Goal: Task Accomplishment & Management: Manage account settings

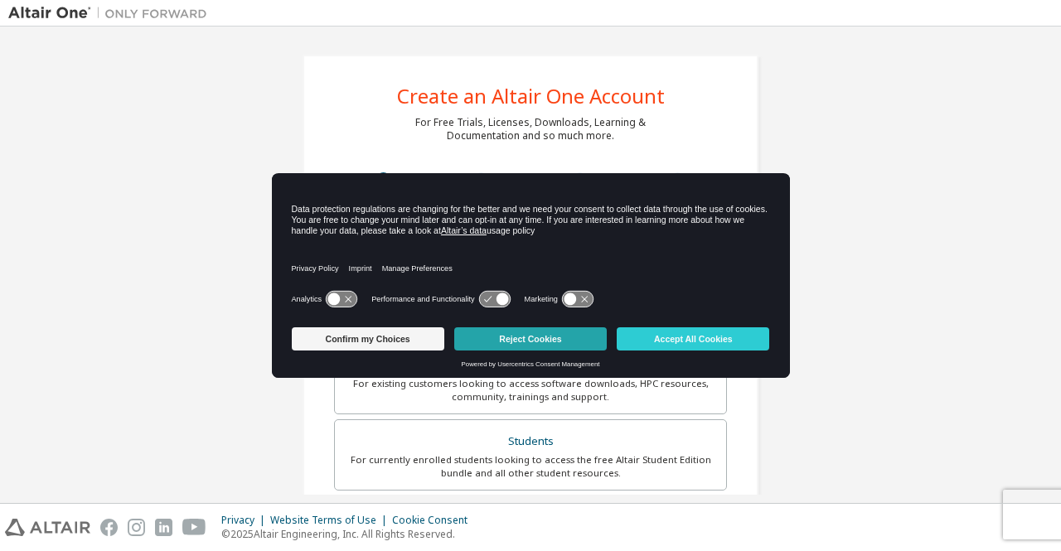
click at [522, 338] on button "Reject Cookies" at bounding box center [530, 339] width 153 height 23
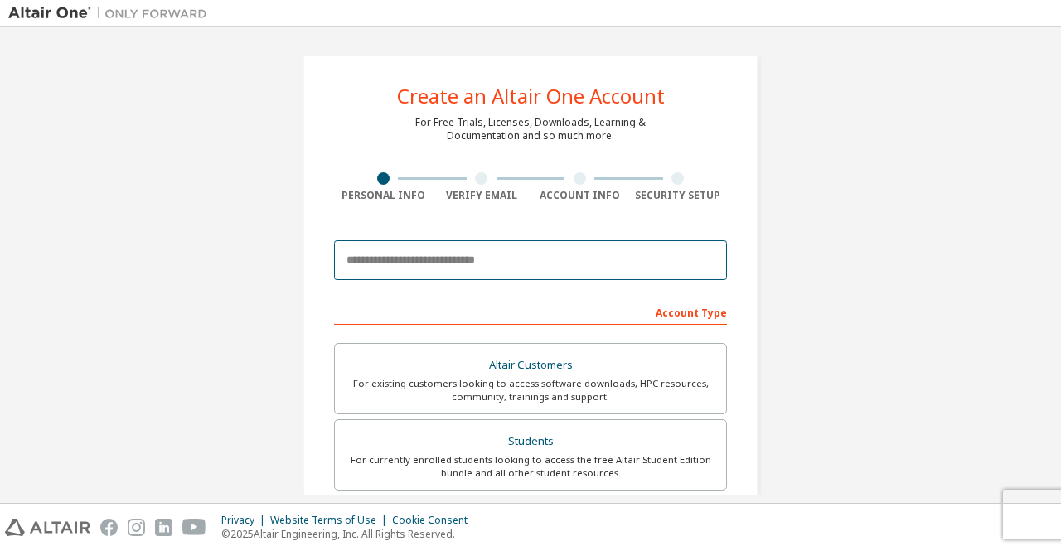
click at [499, 270] on input "email" at bounding box center [530, 260] width 393 height 40
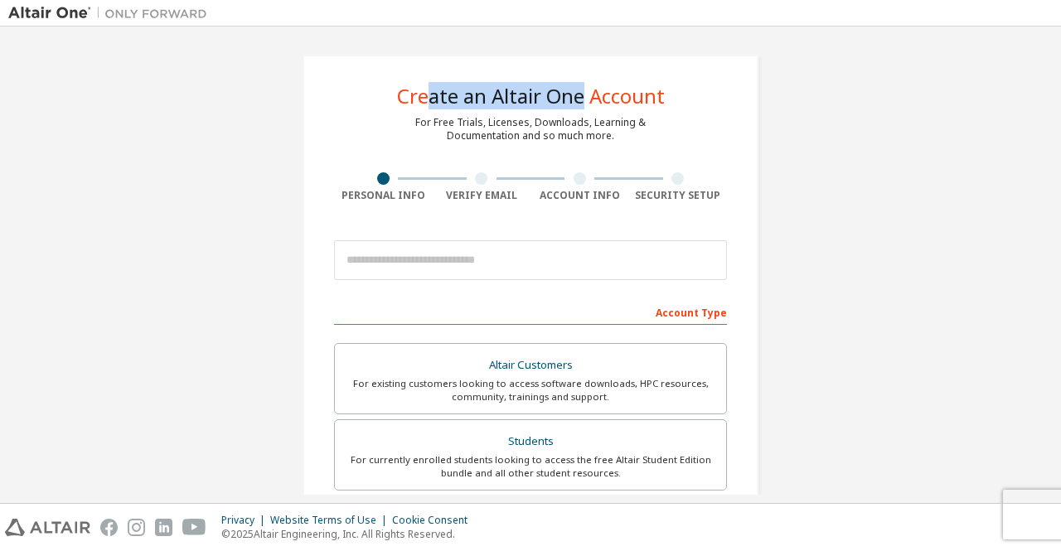
drag, startPoint x: 421, startPoint y: 100, endPoint x: 577, endPoint y: 102, distance: 155.9
click at [577, 102] on div "Create an Altair One Account" at bounding box center [531, 96] width 268 height 20
click at [580, 102] on div "Create an Altair One Account" at bounding box center [531, 96] width 268 height 20
drag, startPoint x: 421, startPoint y: 124, endPoint x: 521, endPoint y: 122, distance: 99.5
click at [521, 122] on div "For Free Trials, Licenses, Downloads, Learning & Documentation and so much more." at bounding box center [530, 129] width 231 height 27
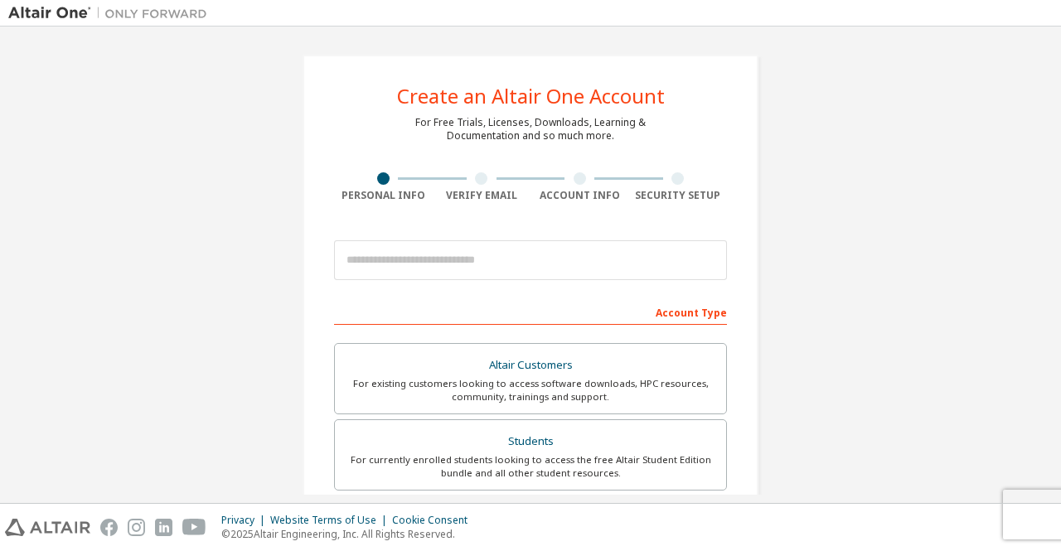
click at [549, 134] on div "For Free Trials, Licenses, Downloads, Learning & Documentation and so much more." at bounding box center [530, 129] width 231 height 27
drag, startPoint x: 570, startPoint y: 124, endPoint x: 622, endPoint y: 127, distance: 52.3
click at [622, 127] on div "For Free Trials, Licenses, Downloads, Learning & Documentation and so much more." at bounding box center [530, 129] width 231 height 27
drag, startPoint x: 516, startPoint y: 138, endPoint x: 584, endPoint y: 136, distance: 68.0
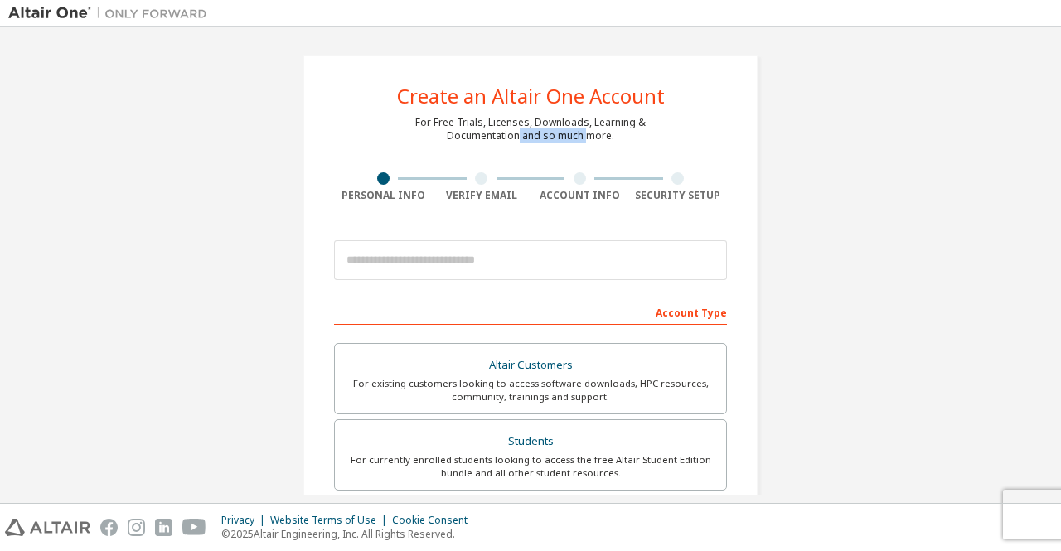
click at [584, 136] on div "For Free Trials, Licenses, Downloads, Learning & Documentation and so much more." at bounding box center [530, 129] width 231 height 27
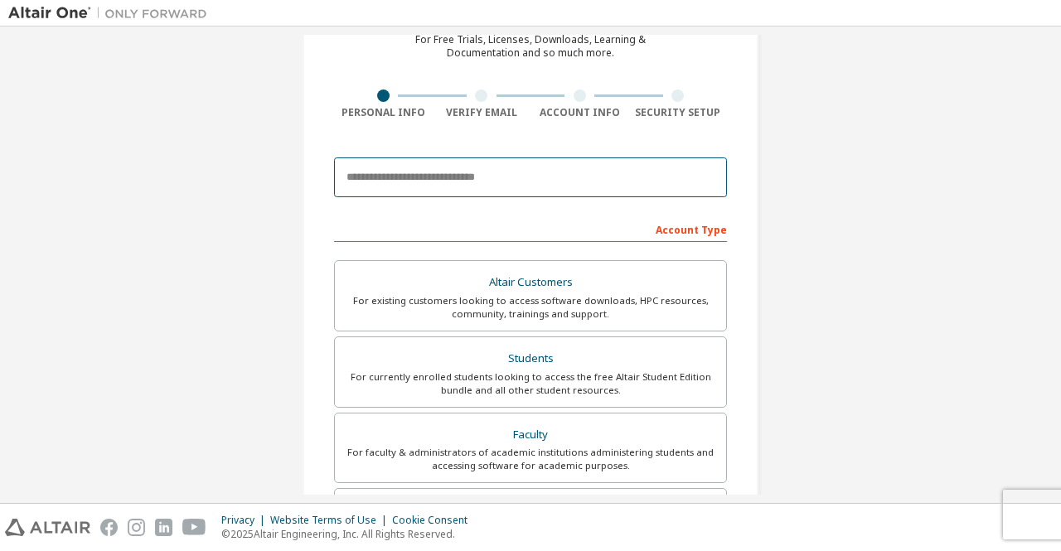
click at [456, 181] on input "email" at bounding box center [530, 178] width 393 height 40
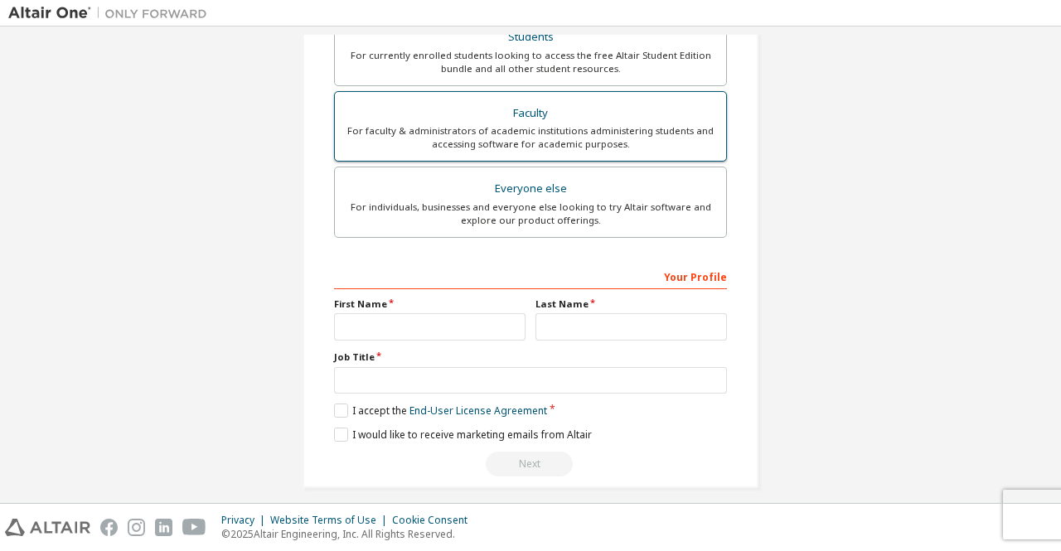
scroll to position [413, 0]
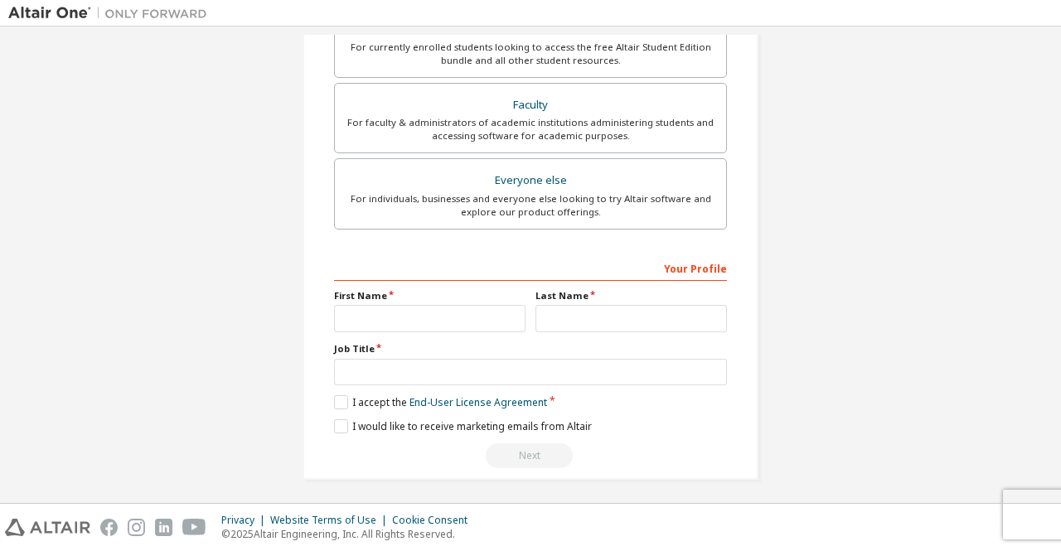
type input "**********"
click at [461, 308] on input "text" at bounding box center [430, 318] width 192 height 27
type input "******"
click at [552, 305] on input "text" at bounding box center [632, 318] width 192 height 27
type input "*****"
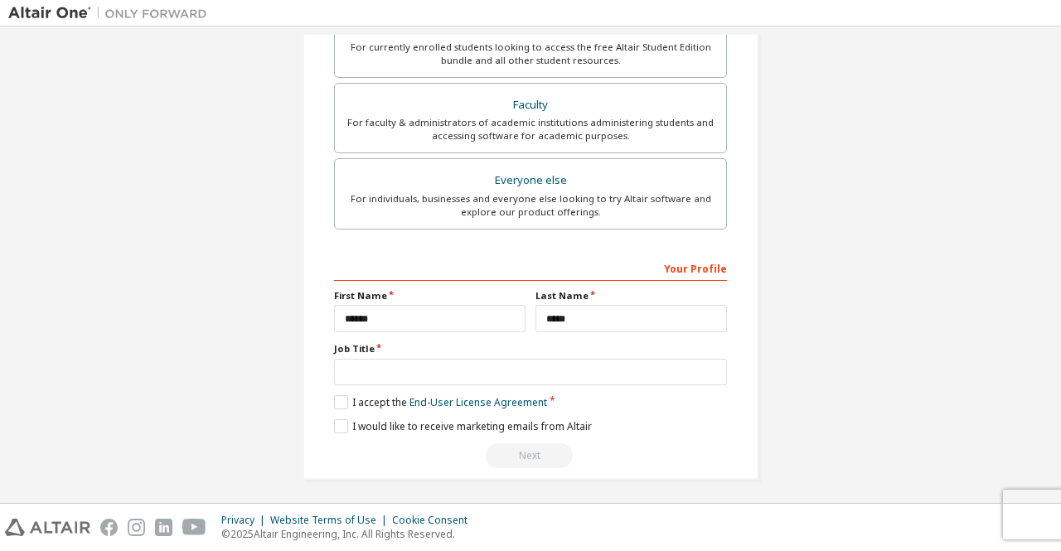
click at [438, 381] on div "Your Profile First Name ****** Last Name ***** Job Title Please provide State/P…" at bounding box center [530, 362] width 393 height 215
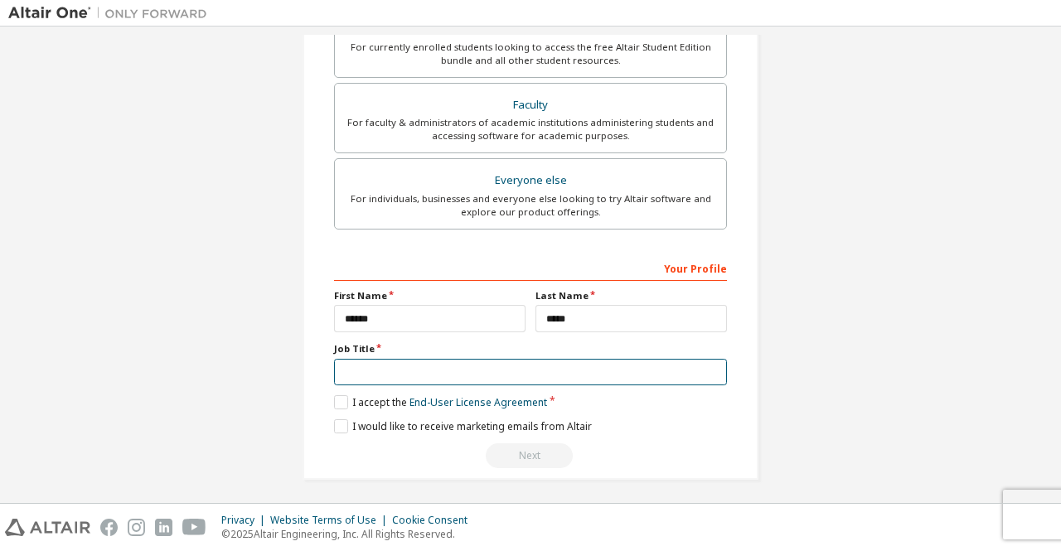
click at [454, 369] on input "text" at bounding box center [530, 372] width 393 height 27
type input "*"
type input "*******"
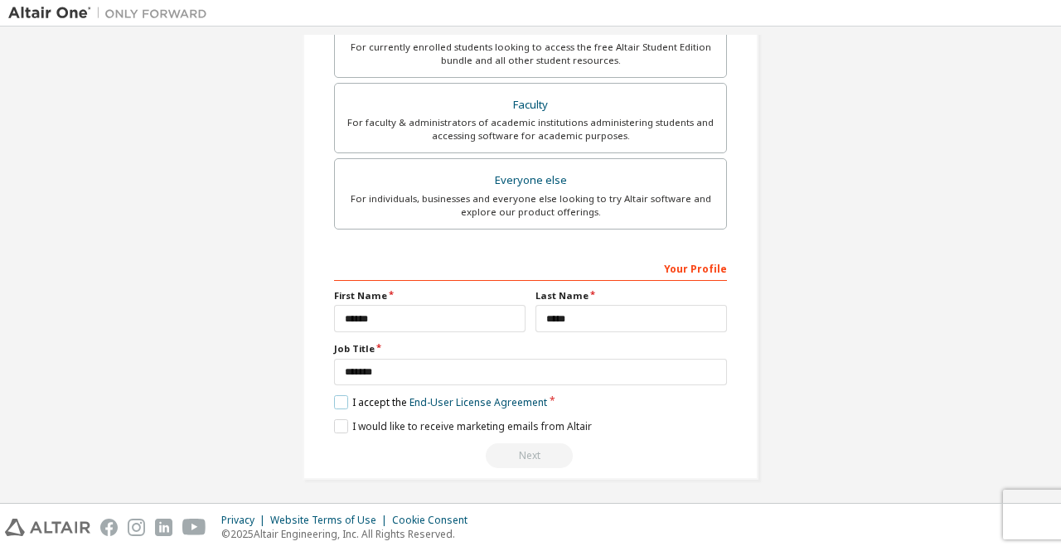
click at [340, 396] on label "I accept the End-User License Agreement" at bounding box center [440, 403] width 213 height 14
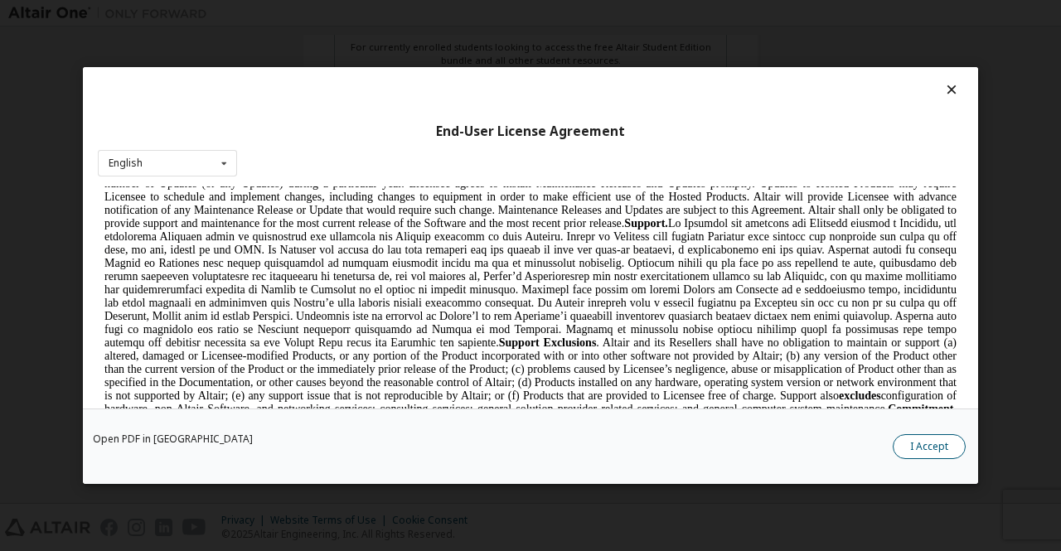
scroll to position [2216, 0]
click at [952, 440] on button "I Accept" at bounding box center [929, 447] width 73 height 25
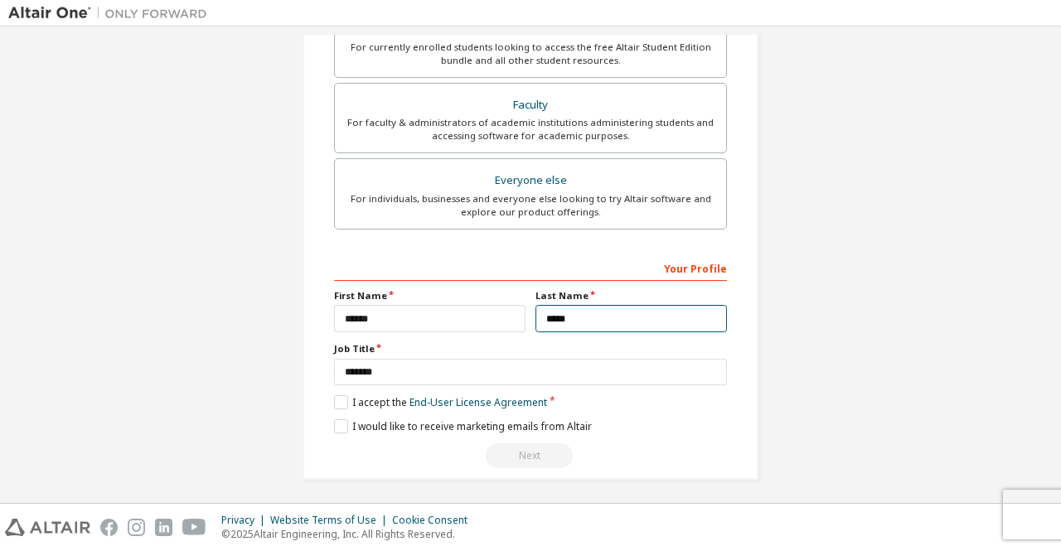
drag, startPoint x: 604, startPoint y: 313, endPoint x: 516, endPoint y: 316, distance: 87.9
click at [516, 316] on div "First Name ****** Last Name *****" at bounding box center [530, 310] width 403 height 43
type input "********"
click at [527, 342] on label "Job Title" at bounding box center [530, 348] width 393 height 13
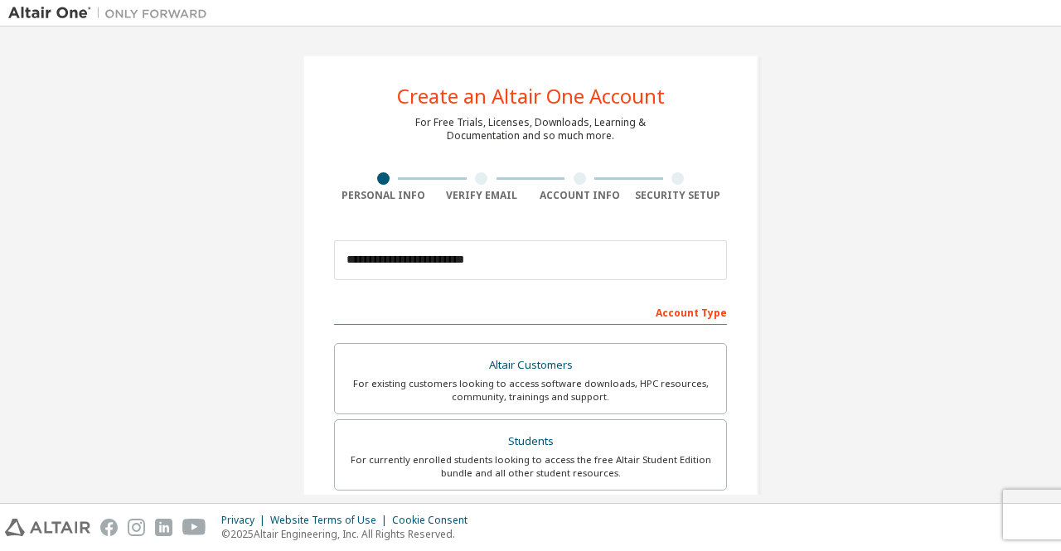
scroll to position [166, 0]
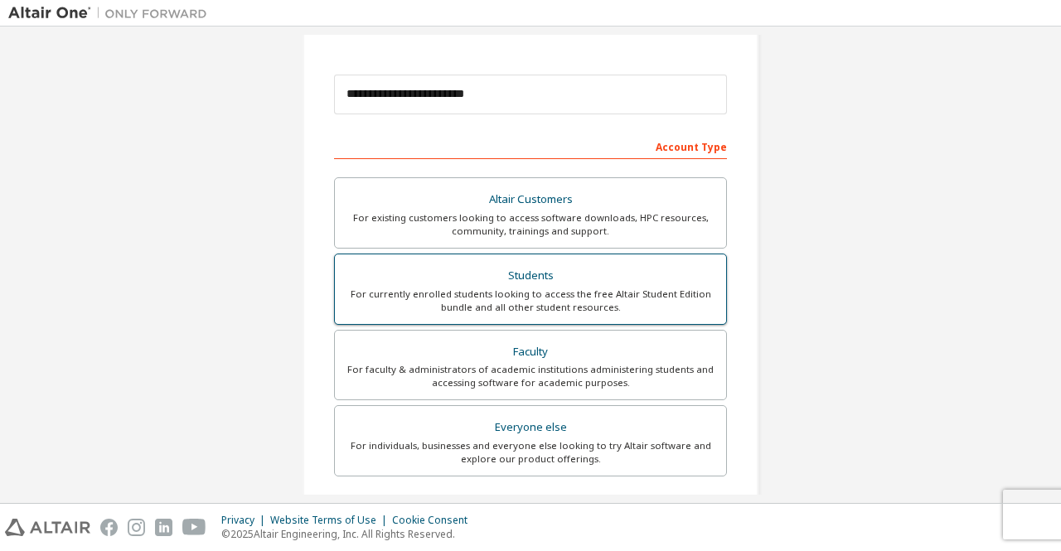
click at [537, 282] on div "Students" at bounding box center [531, 276] width 372 height 23
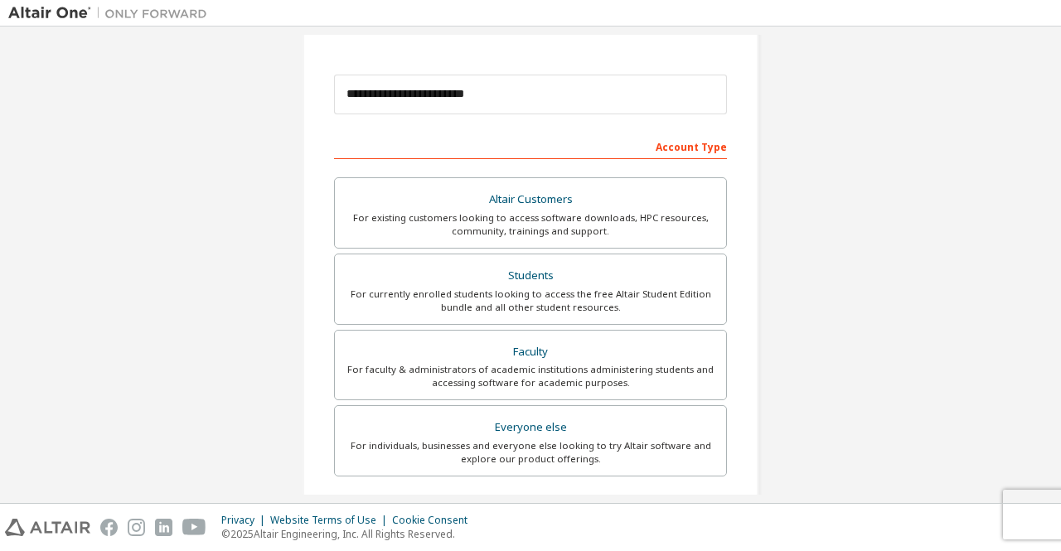
scroll to position [413, 0]
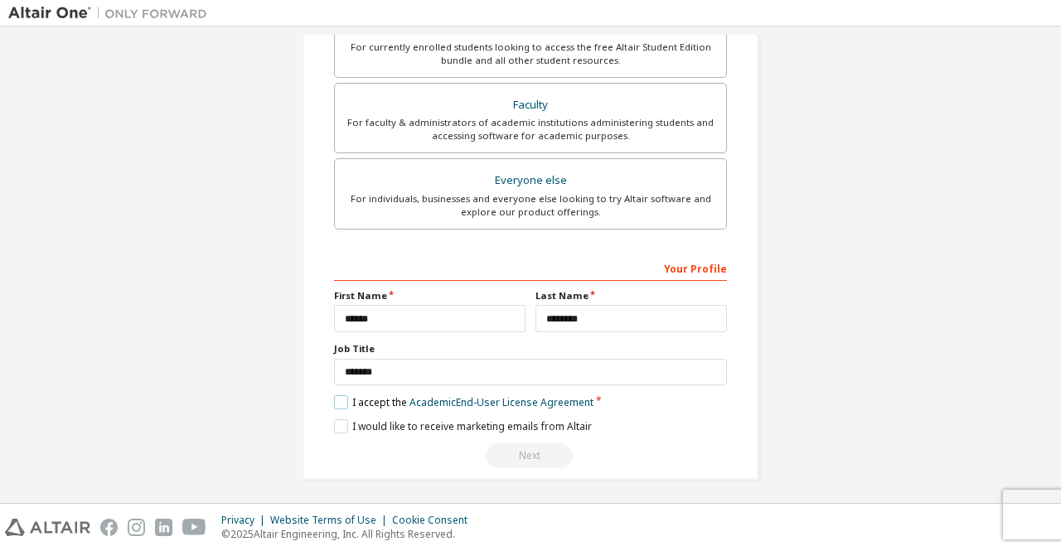
click at [342, 396] on label "I accept the Academic End-User License Agreement" at bounding box center [464, 403] width 260 height 14
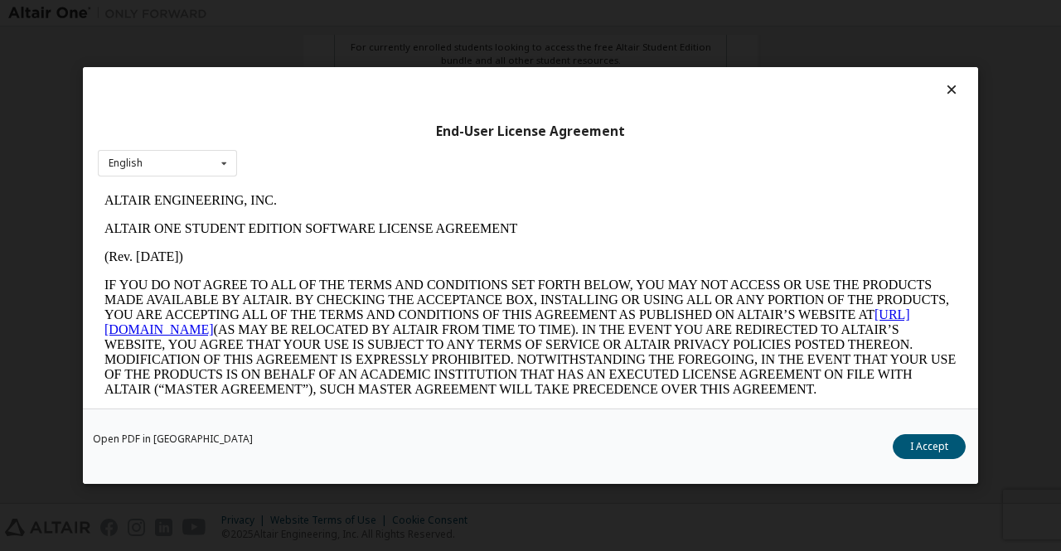
scroll to position [0, 0]
click at [914, 440] on button "I Accept" at bounding box center [929, 447] width 73 height 25
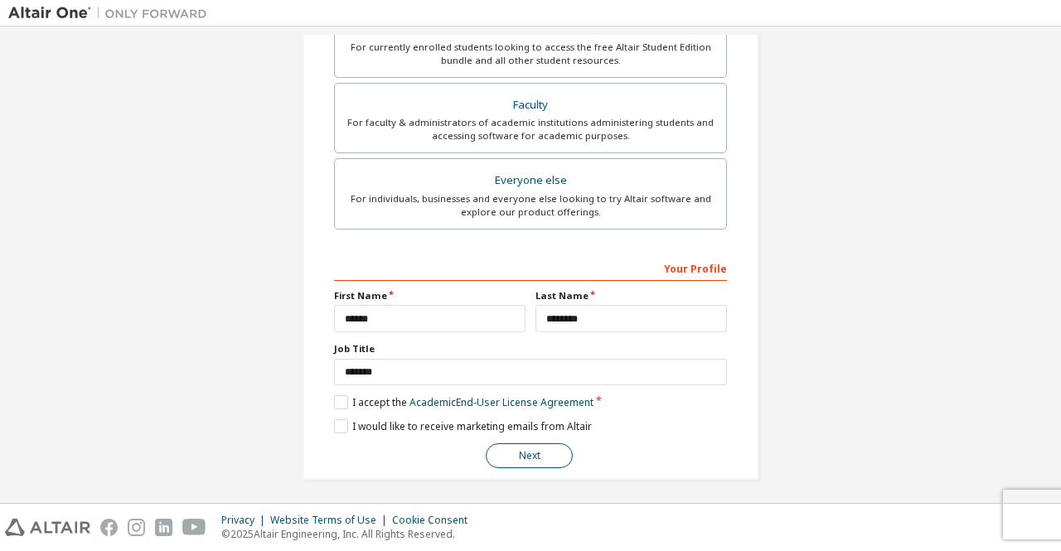
click at [500, 447] on button "Next" at bounding box center [529, 456] width 87 height 25
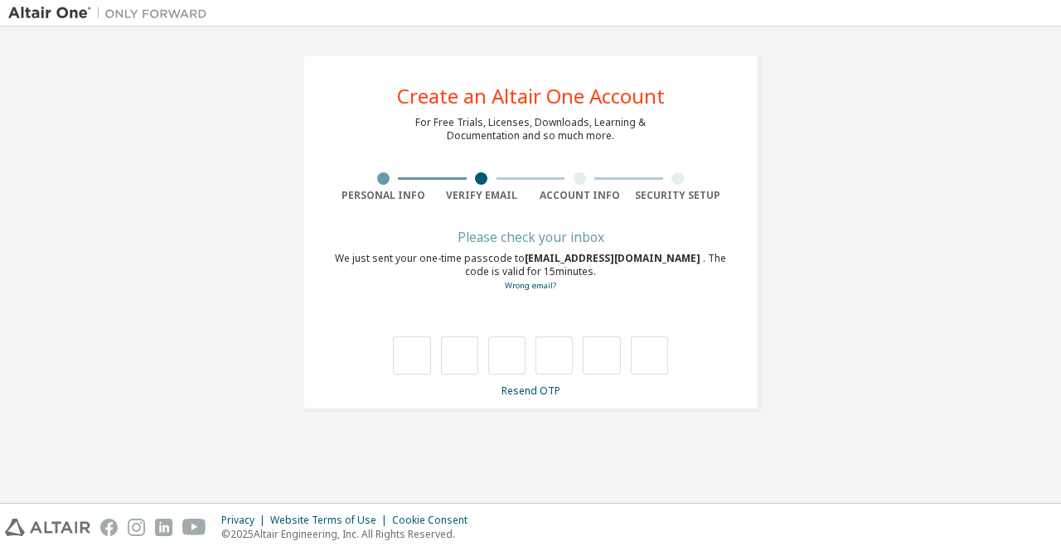
type input "*"
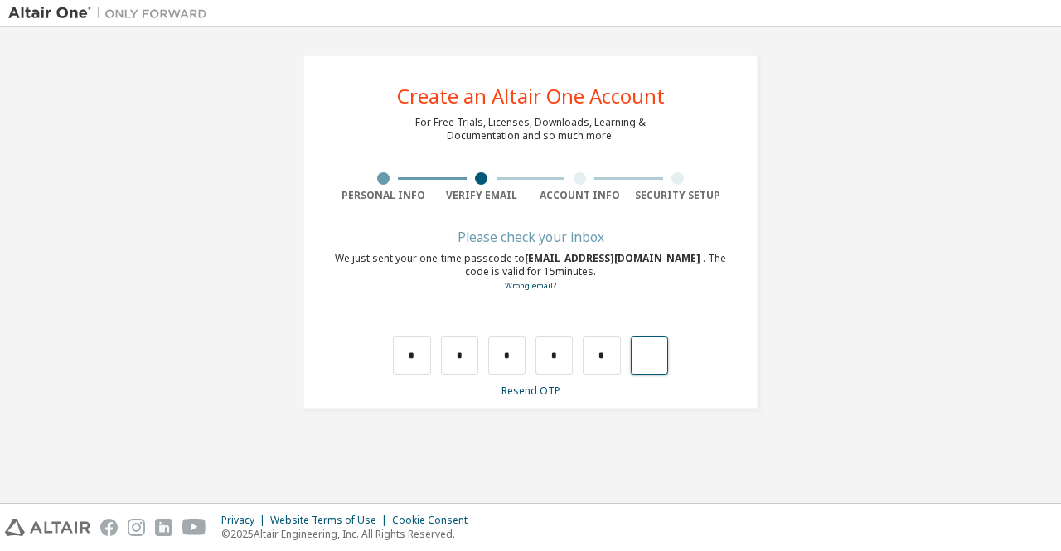
type input "*"
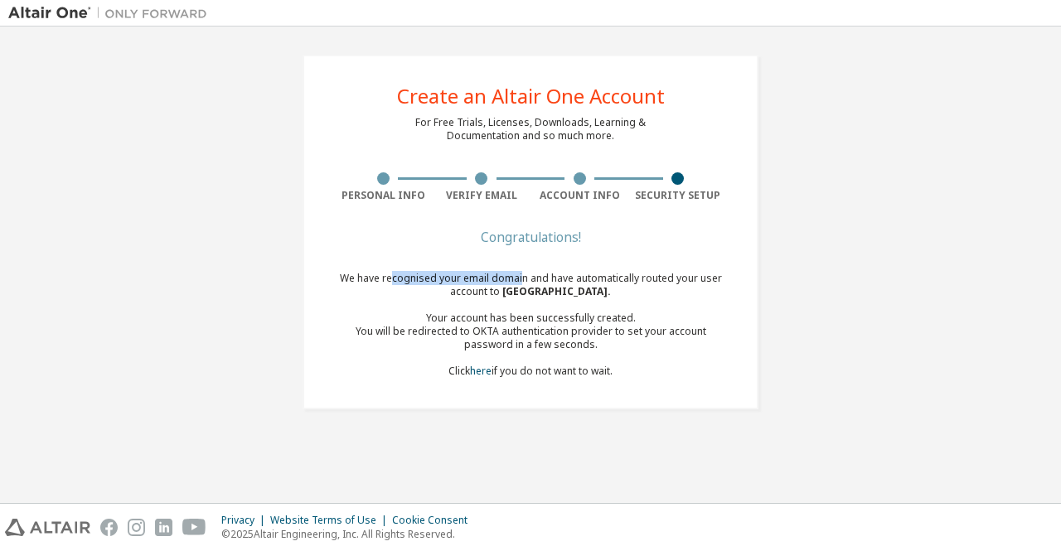
drag, startPoint x: 393, startPoint y: 271, endPoint x: 522, endPoint y: 279, distance: 129.6
click at [522, 279] on div "Congratulations! We have recognised your email domain and have automatically ro…" at bounding box center [530, 315] width 393 height 166
click at [522, 279] on div "We have recognised your email domain and have automatically routed your user ac…" at bounding box center [530, 325] width 393 height 106
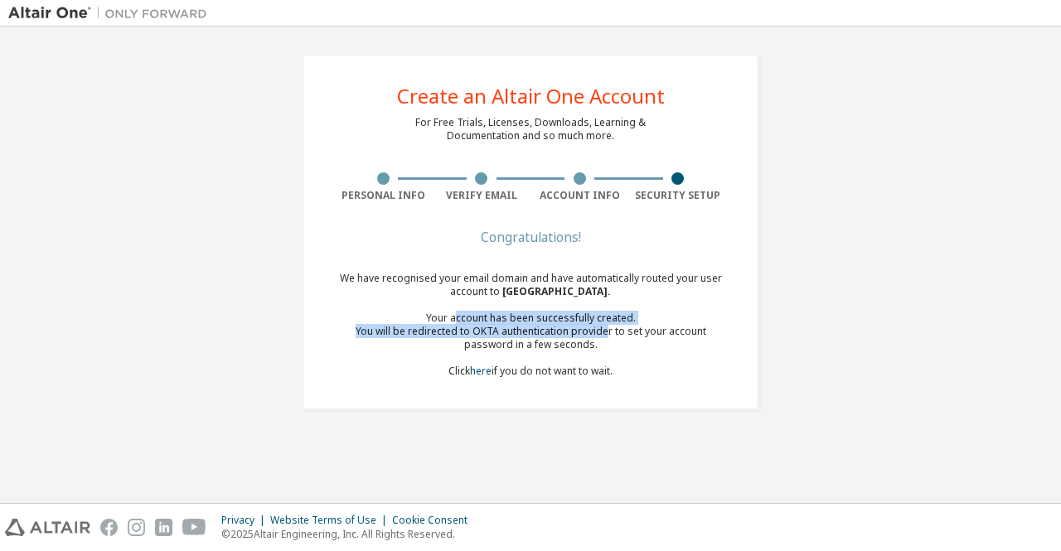
drag, startPoint x: 458, startPoint y: 313, endPoint x: 588, endPoint y: 335, distance: 132.1
click at [584, 334] on div "We have recognised your email domain and have automatically routed your user ac…" at bounding box center [530, 325] width 393 height 106
click at [588, 335] on div "You will be redirected to OKTA authentication provider to set your account pass…" at bounding box center [530, 338] width 393 height 27
click at [493, 354] on div "We have recognised your email domain and have automatically routed your user ac…" at bounding box center [530, 325] width 393 height 106
click at [478, 369] on link "here" at bounding box center [481, 371] width 22 height 14
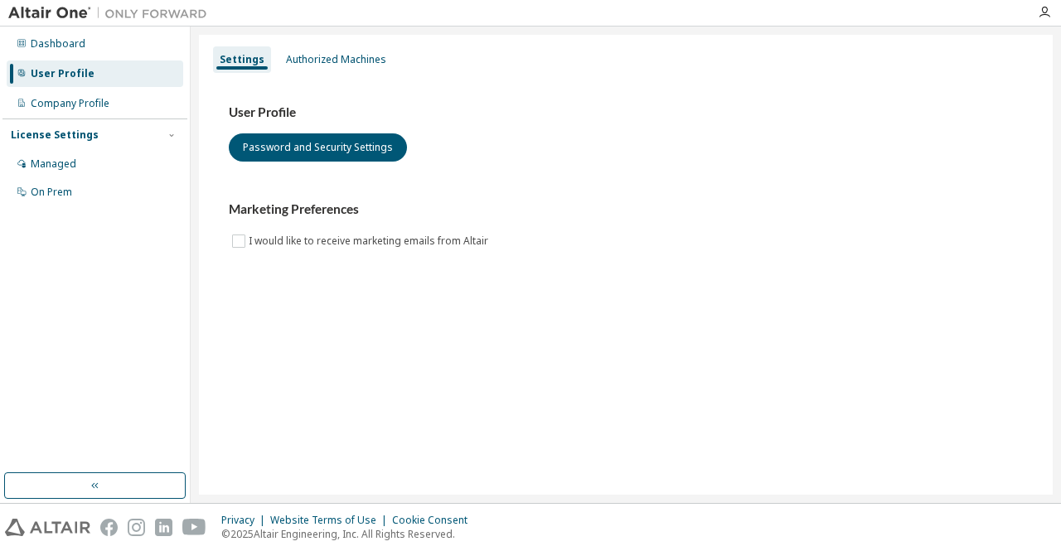
click at [65, 138] on div "License Settings" at bounding box center [55, 135] width 88 height 13
click at [63, 160] on div "Managed" at bounding box center [54, 164] width 46 height 13
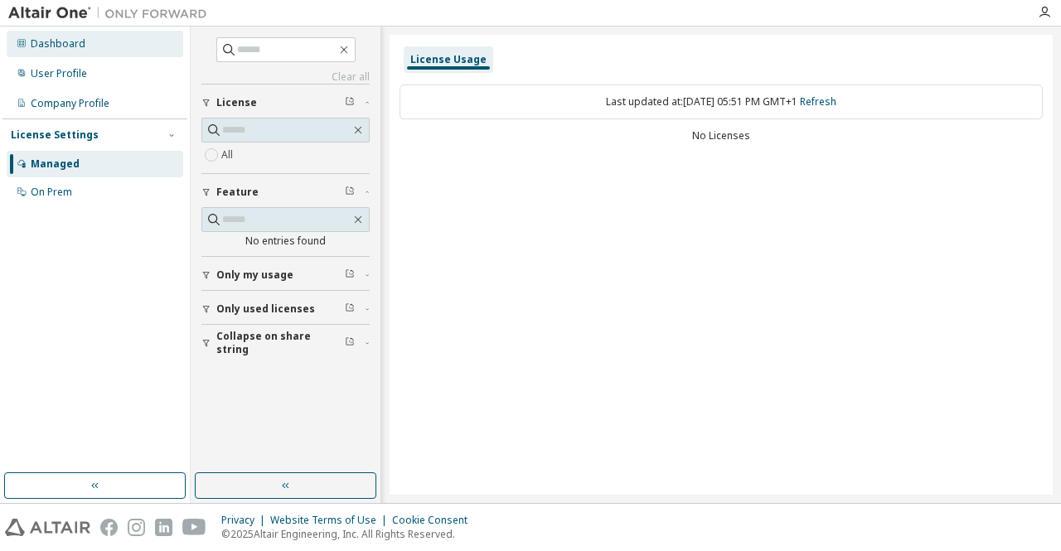
click at [65, 51] on div "Dashboard" at bounding box center [95, 44] width 177 height 27
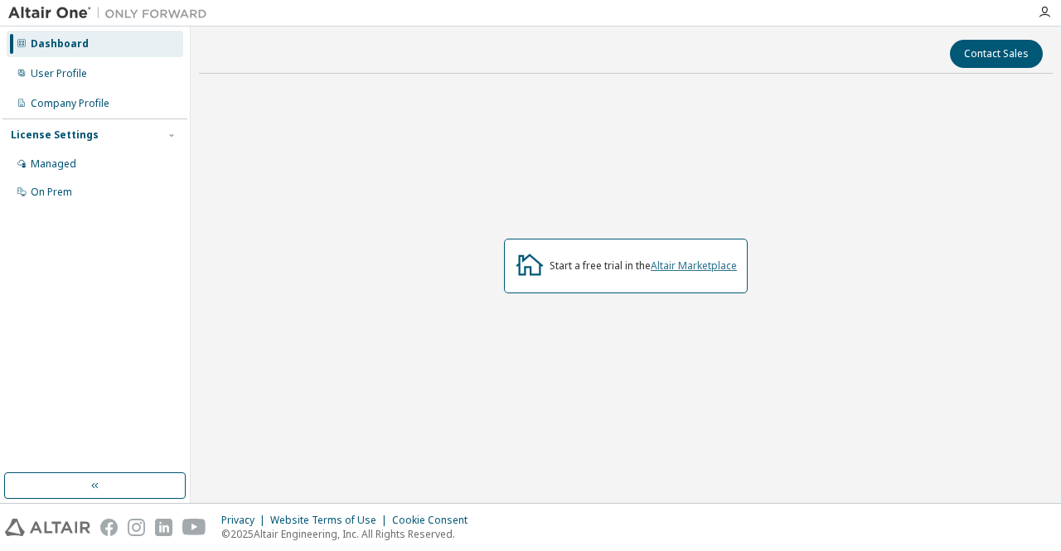
click at [678, 259] on link "Altair Marketplace" at bounding box center [694, 266] width 86 height 14
click at [669, 266] on link "Altair Marketplace" at bounding box center [694, 266] width 86 height 14
click at [80, 171] on div "Managed" at bounding box center [95, 164] width 177 height 27
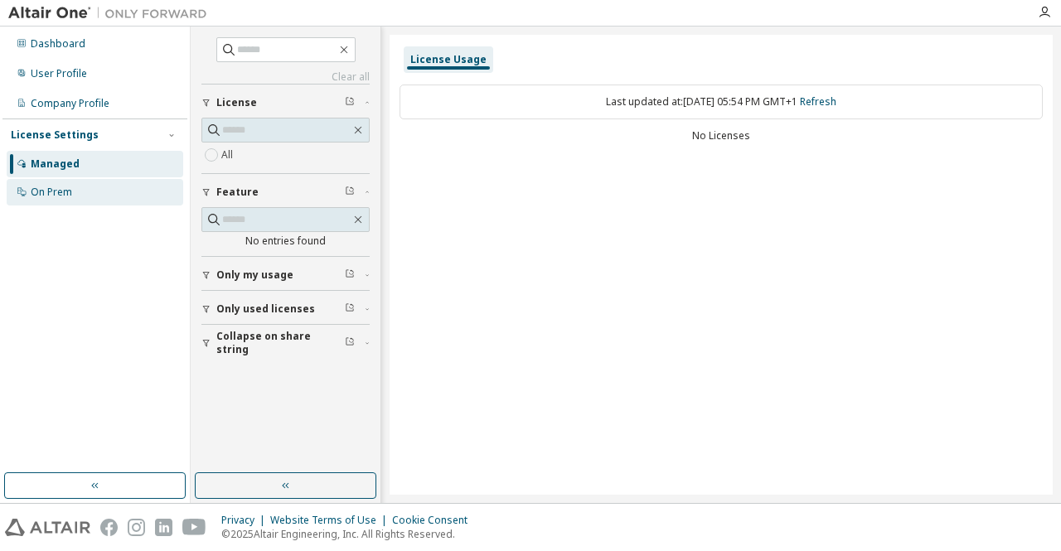
click at [76, 186] on div "On Prem" at bounding box center [95, 192] width 177 height 27
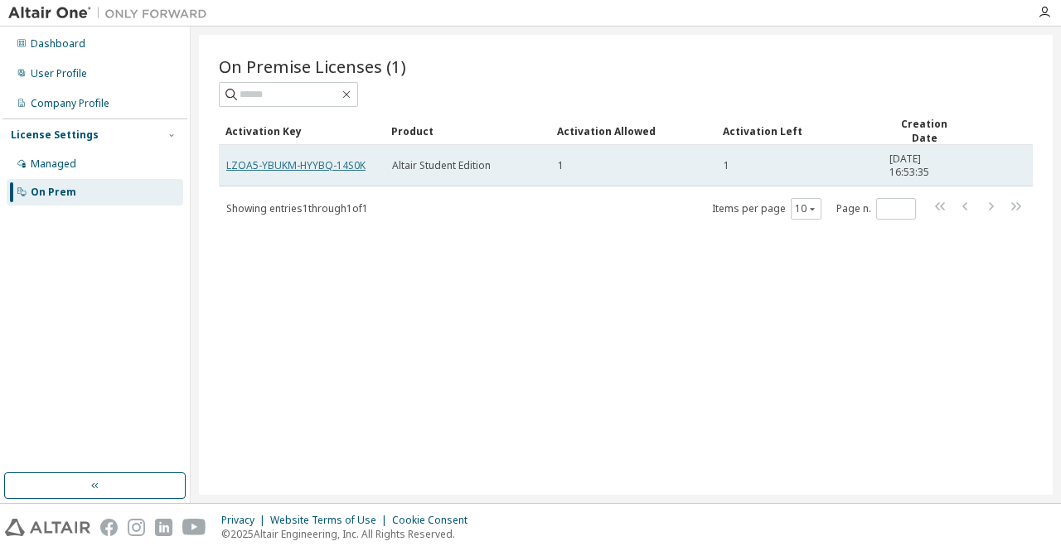
click at [285, 167] on link "LZOA5-YBUKM-HYYBQ-14S0K" at bounding box center [295, 165] width 139 height 14
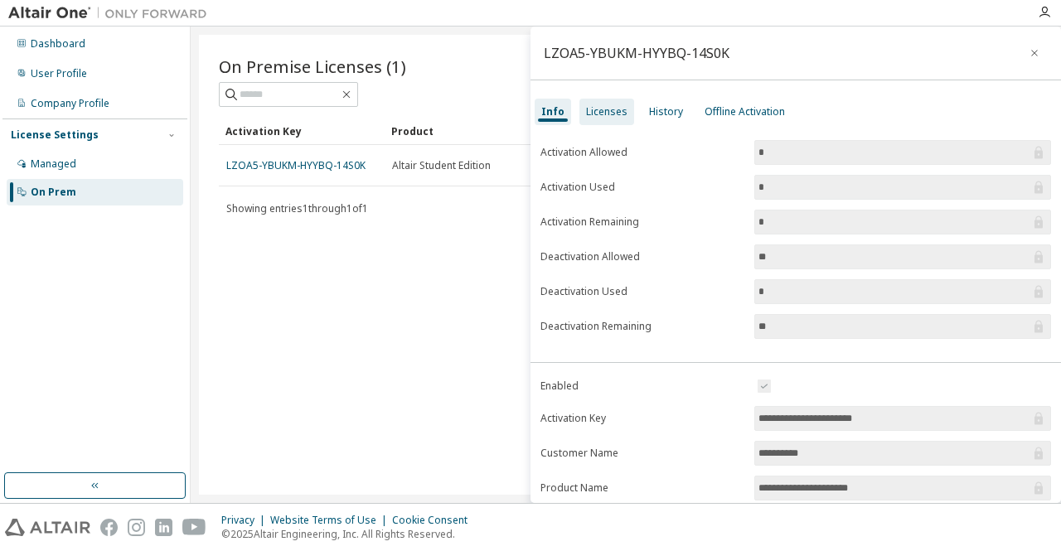
click at [624, 109] on div "Licenses" at bounding box center [607, 112] width 55 height 27
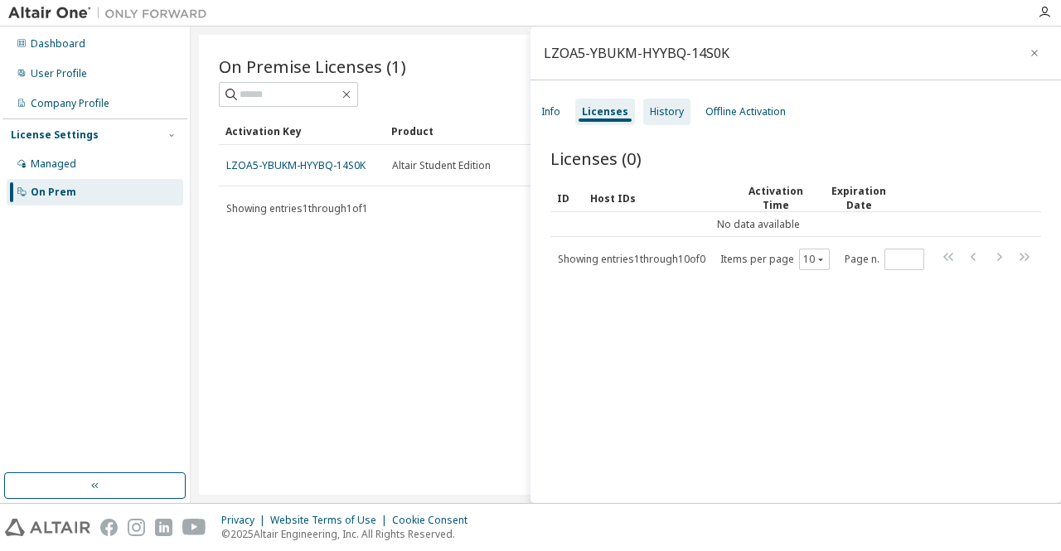
click at [677, 111] on div "History" at bounding box center [667, 111] width 34 height 13
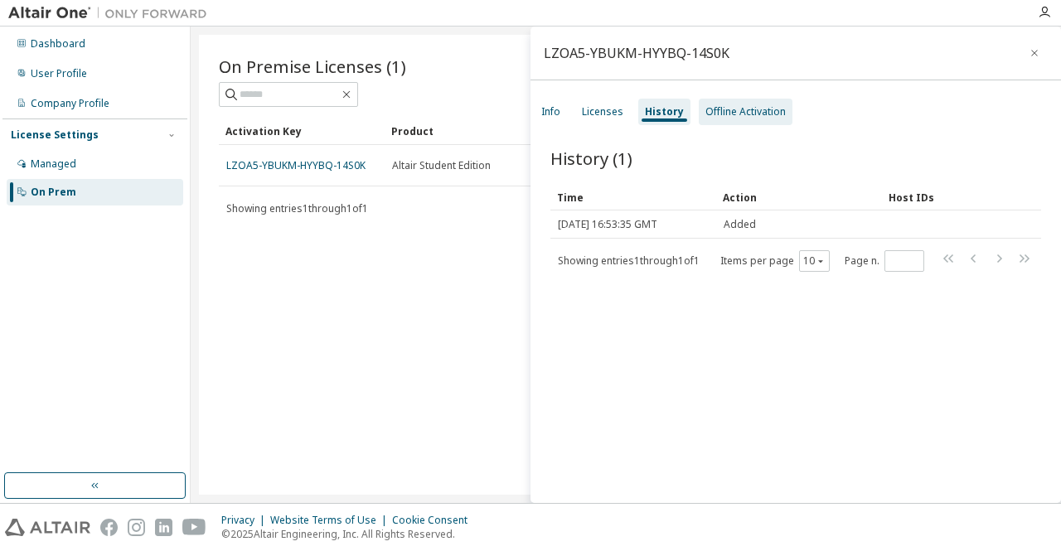
click at [716, 112] on div "Offline Activation" at bounding box center [746, 111] width 80 height 13
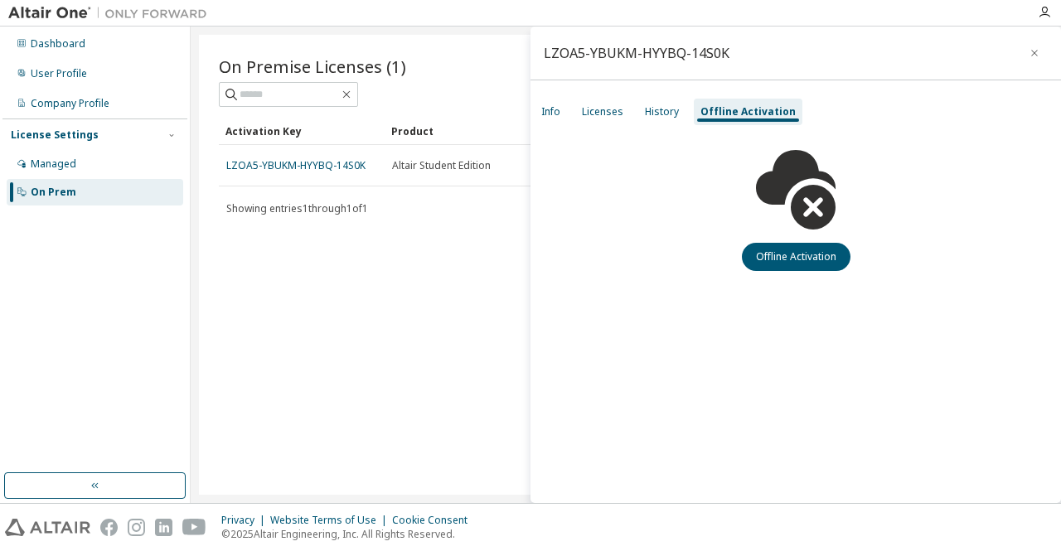
click at [567, 109] on div "Info Licenses History Offline Activation" at bounding box center [796, 112] width 531 height 30
click at [554, 114] on div "Info" at bounding box center [551, 111] width 19 height 13
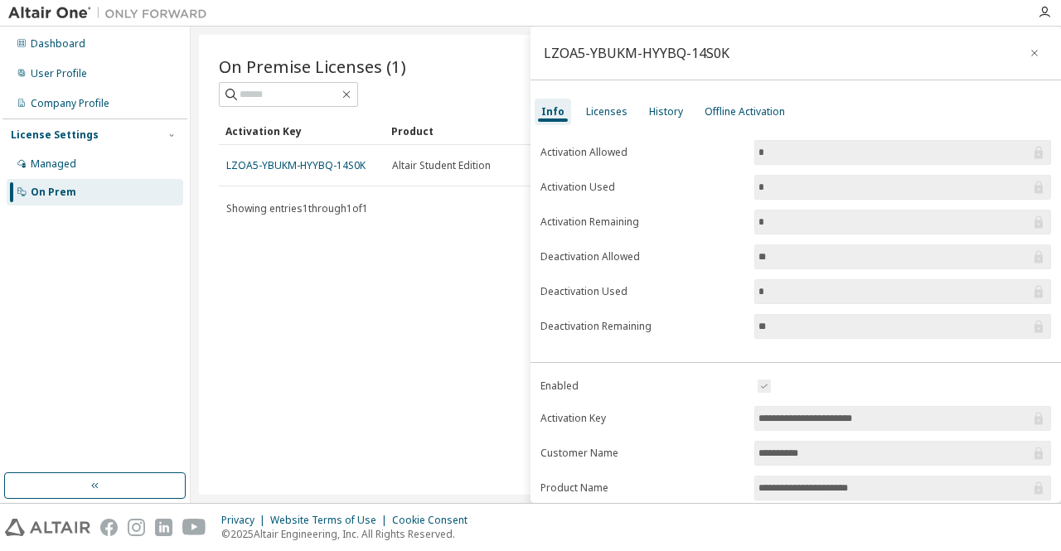
click at [401, 263] on div "On Premise Licenses (1) Clear Load Save Save As Field Operator Value Select fil…" at bounding box center [626, 265] width 854 height 460
click at [1031, 54] on icon "button" at bounding box center [1035, 52] width 12 height 13
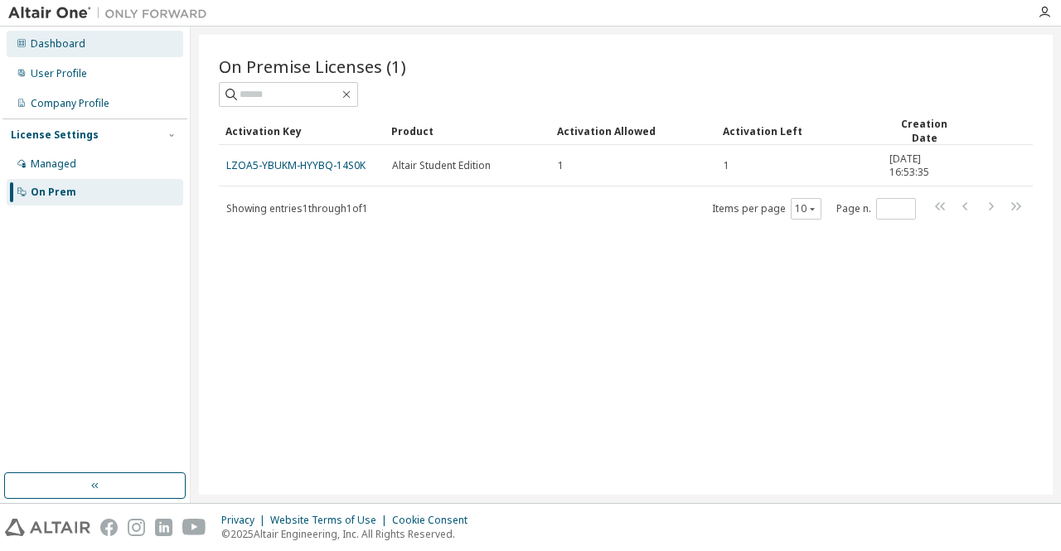
click at [68, 56] on div "Dashboard" at bounding box center [95, 44] width 177 height 27
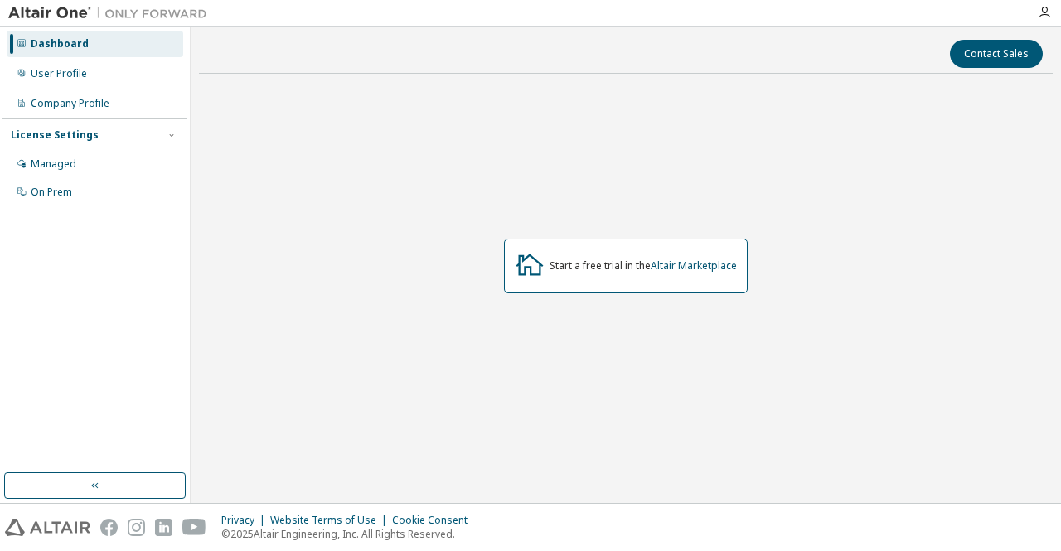
click at [683, 274] on div "Start a free trial in the Altair Marketplace" at bounding box center [626, 266] width 244 height 55
click at [683, 272] on div "Start a free trial in the Altair Marketplace" at bounding box center [626, 266] width 244 height 55
click at [683, 268] on link "Altair Marketplace" at bounding box center [694, 266] width 86 height 14
